Goal: Download file/media

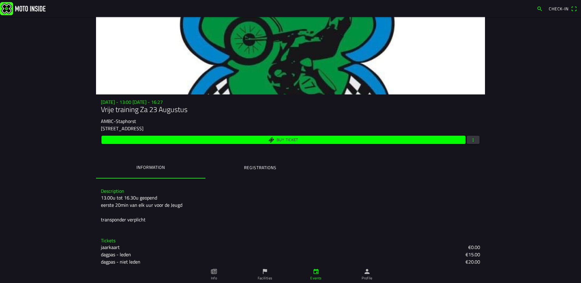
scroll to position [12, 0]
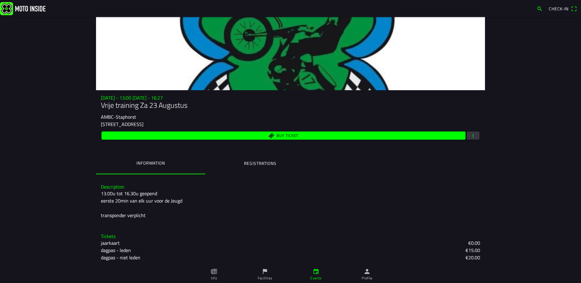
click at [261, 162] on ion-label "Registrations" at bounding box center [260, 163] width 32 height 7
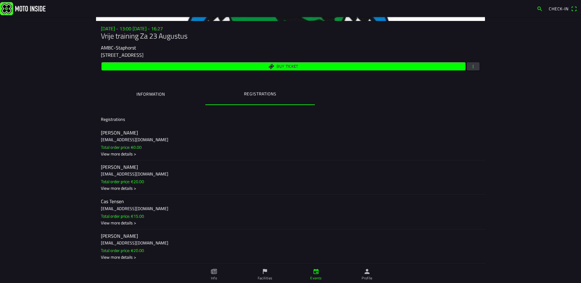
scroll to position [0, 0]
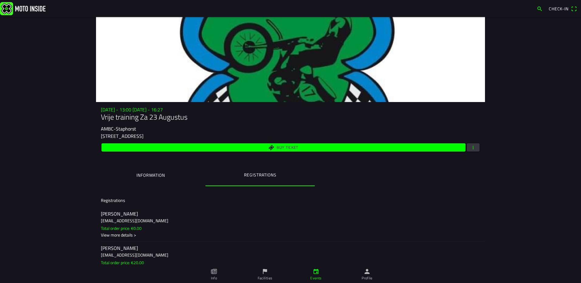
click at [471, 146] on span "button" at bounding box center [472, 147] width 5 height 8
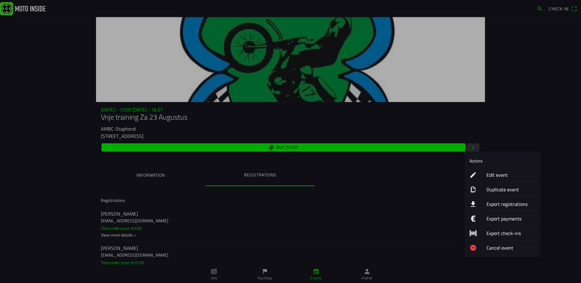
click at [503, 205] on ion-label "Export registrations" at bounding box center [510, 203] width 49 height 7
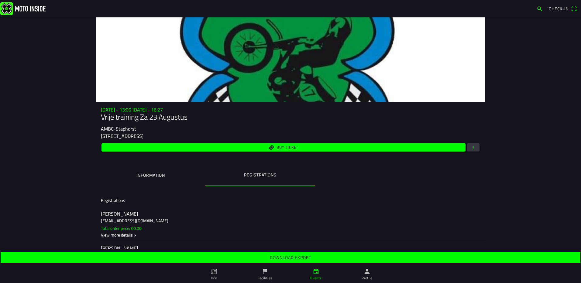
click at [354, 255] on span "Download export" at bounding box center [290, 257] width 570 height 11
click at [467, 145] on ion-button at bounding box center [473, 147] width 13 height 8
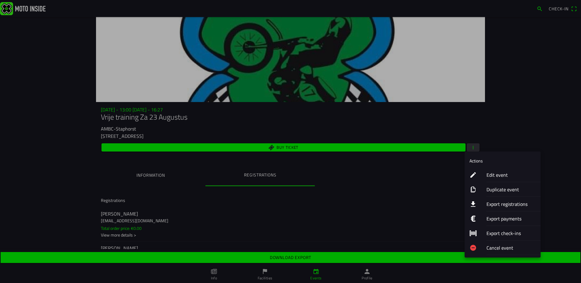
click at [502, 205] on ion-label "Export registrations" at bounding box center [510, 203] width 49 height 7
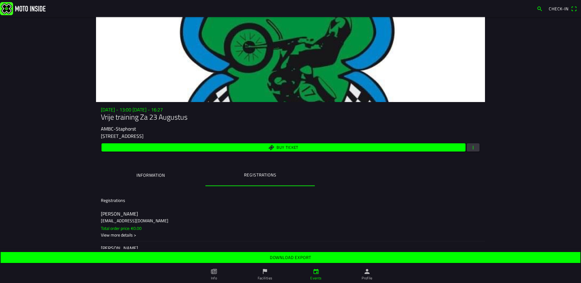
click at [470, 149] on span "button" at bounding box center [472, 147] width 5 height 8
click at [439, 187] on ion-backdrop at bounding box center [290, 141] width 581 height 283
click at [312, 253] on span "Download export" at bounding box center [290, 257] width 570 height 11
